Goal: Check status: Check status

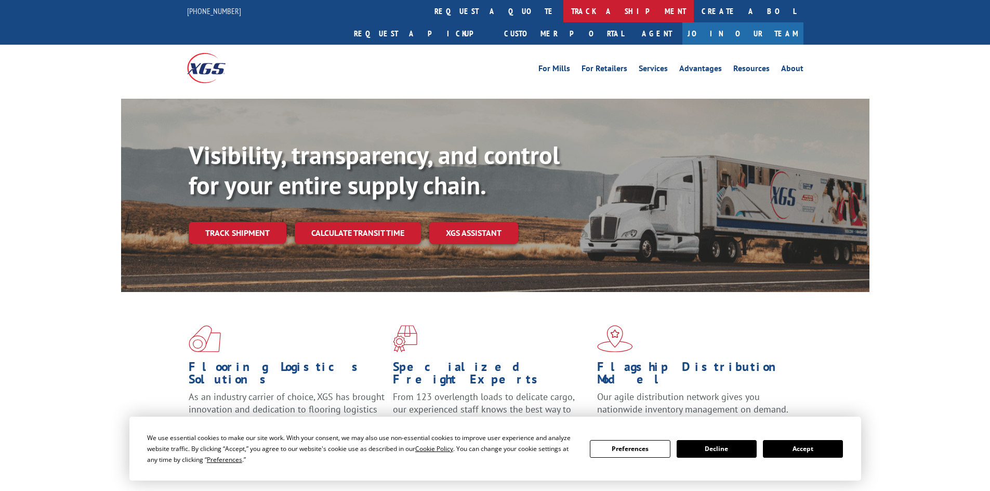
click at [563, 11] on link "track a shipment" at bounding box center [628, 11] width 130 height 22
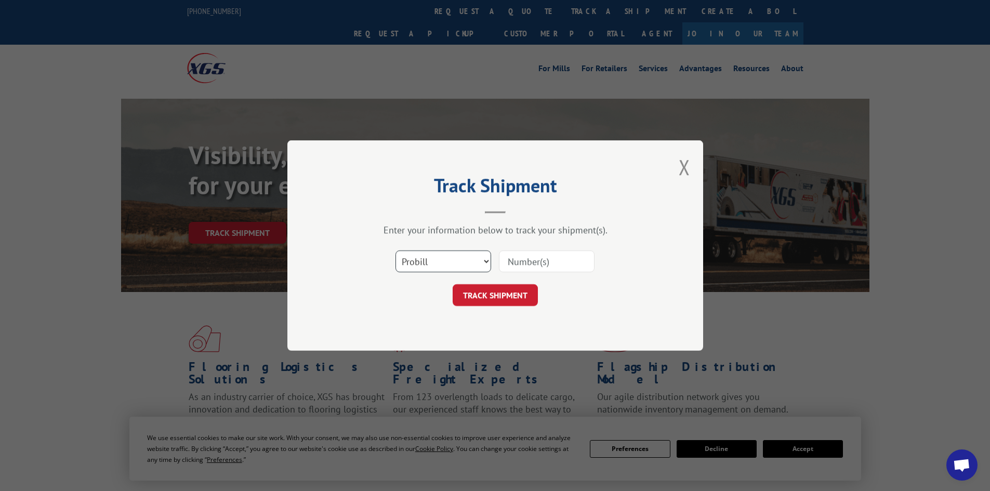
click at [420, 258] on select "Select category... Probill BOL PO" at bounding box center [443, 261] width 96 height 22
select select "po"
click at [395, 250] on select "Select category... Probill BOL PO" at bounding box center [443, 261] width 96 height 22
paste input "64534871"
type input "64534871"
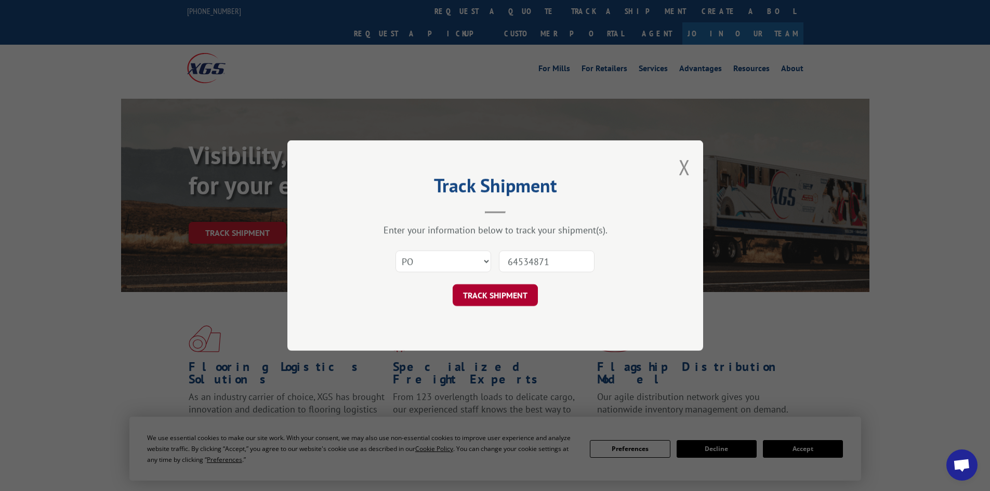
click at [505, 285] on button "TRACK SHIPMENT" at bounding box center [494, 295] width 85 height 22
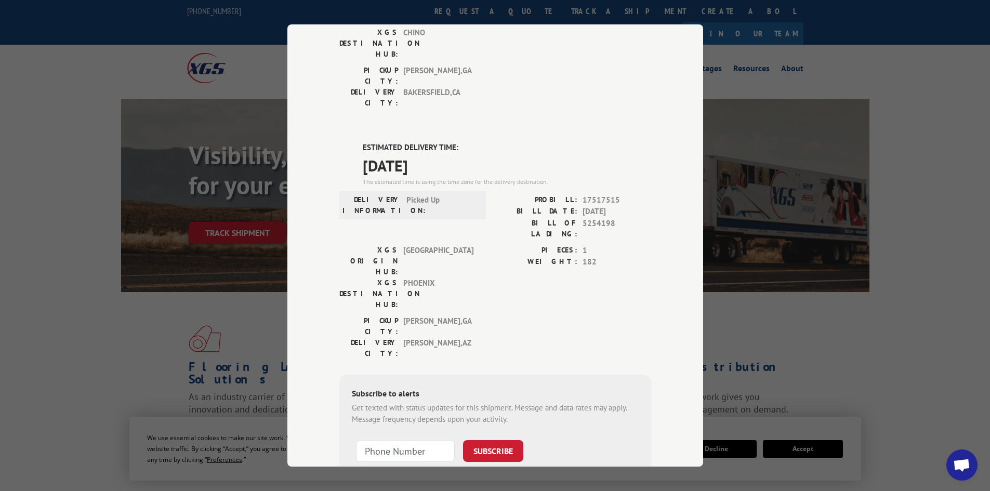
scroll to position [143, 0]
